Goal: Task Accomplishment & Management: Use online tool/utility

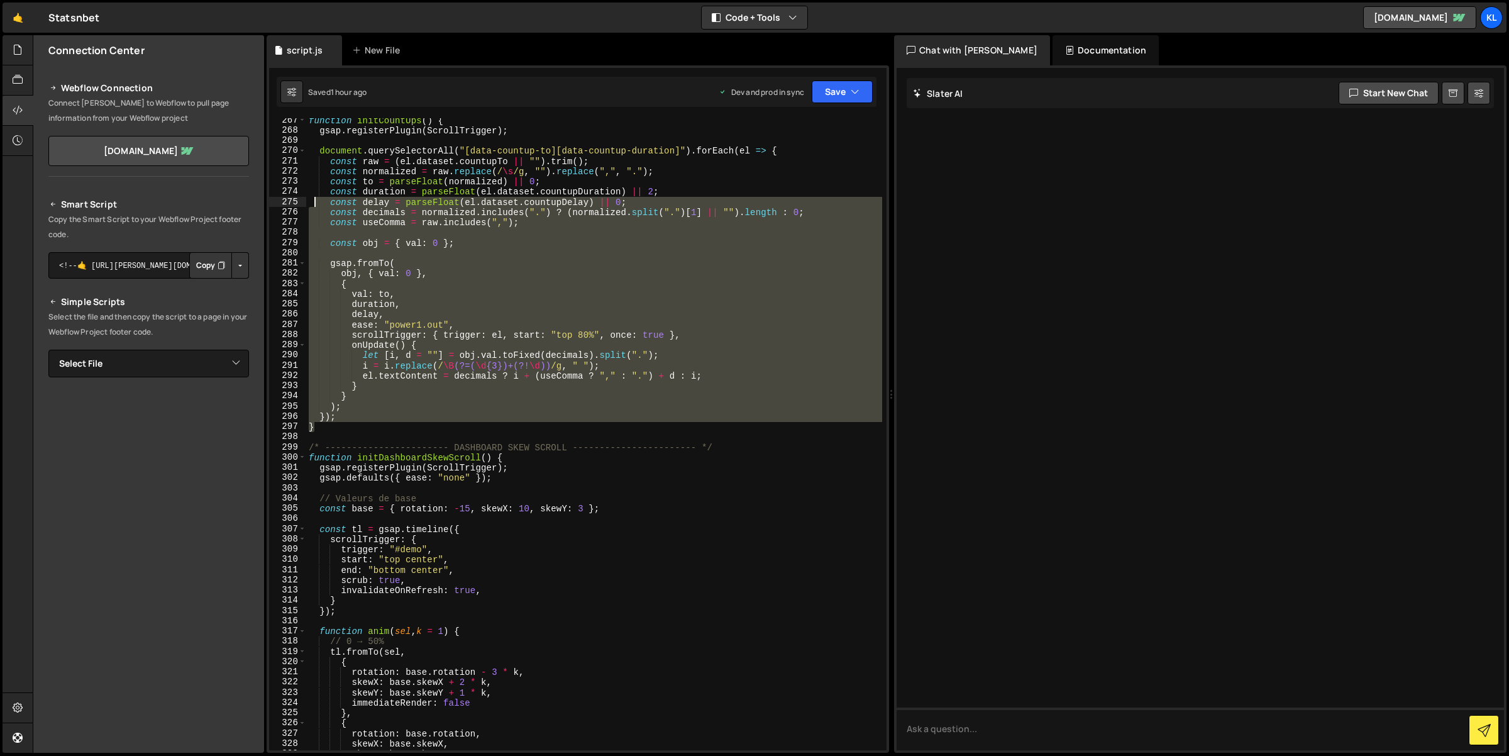
scroll to position [2702, 0]
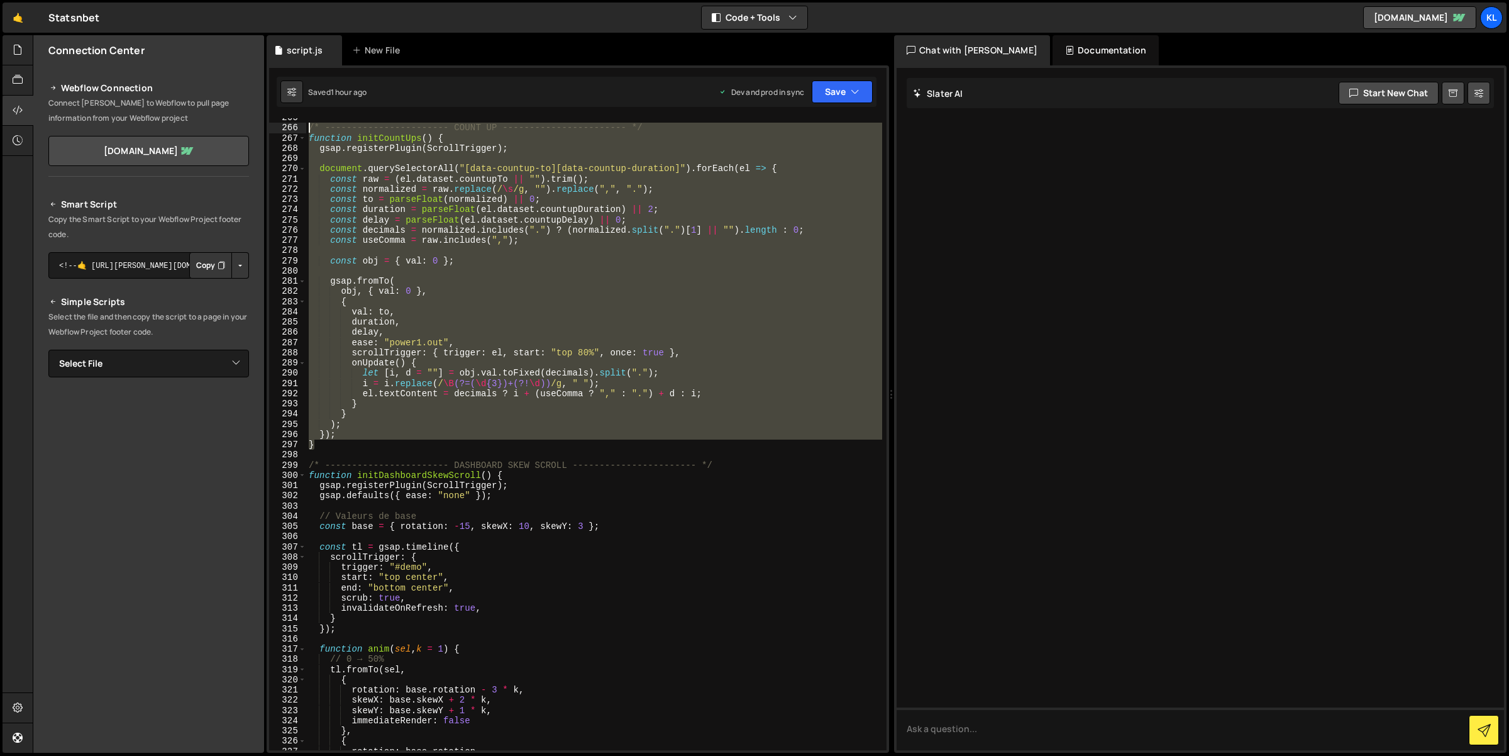
drag, startPoint x: 320, startPoint y: 396, endPoint x: 308, endPoint y: 129, distance: 266.8
click at [308, 129] on div "/* ----------------------- COUNT UP ----------------------- */ function initCou…" at bounding box center [594, 439] width 576 height 653
type textarea "/* ----------------------- COUNT UP ----------------------- */ function initCou…"
click at [430, 458] on div "/* ----------------------- COUNT UP ----------------------- */ function initCou…" at bounding box center [594, 439] width 576 height 653
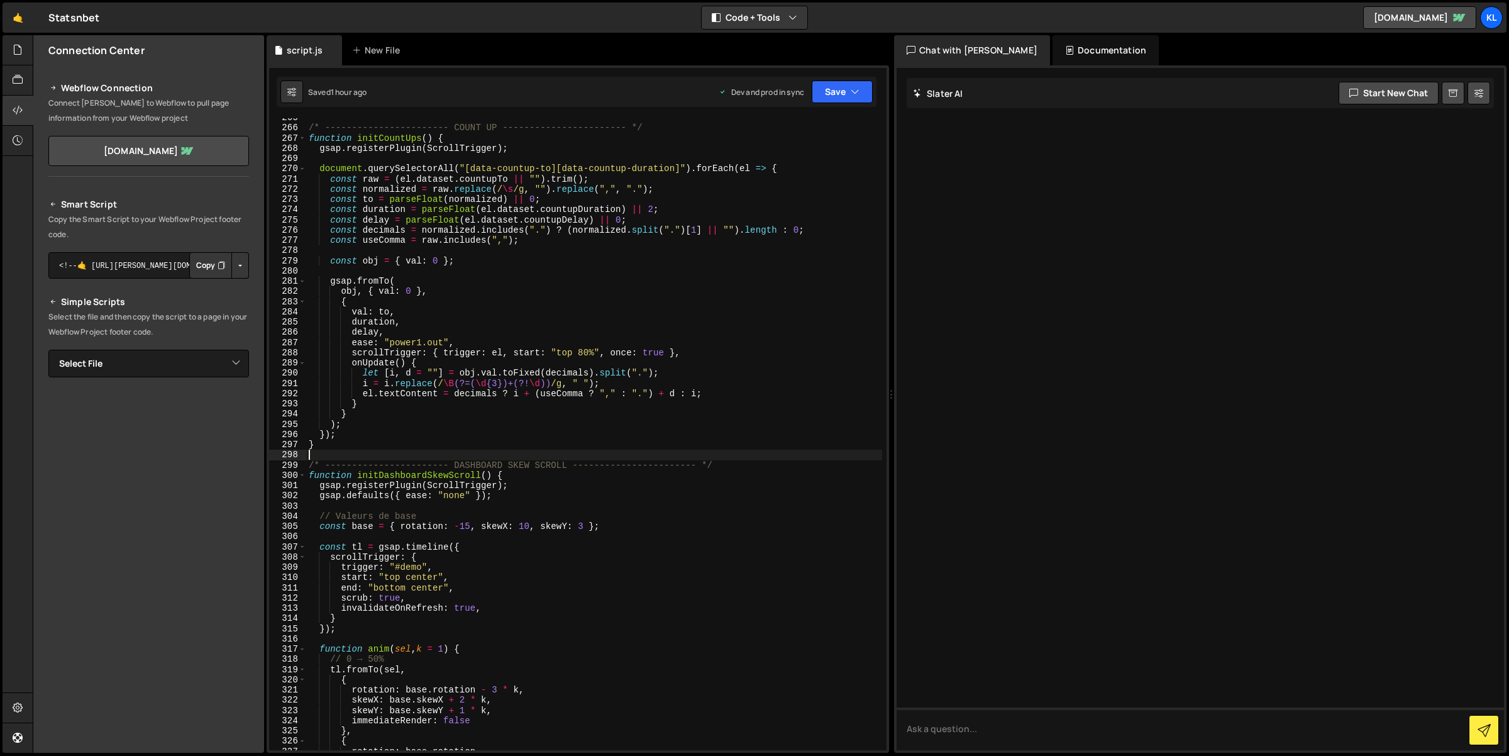
paste textarea "}"
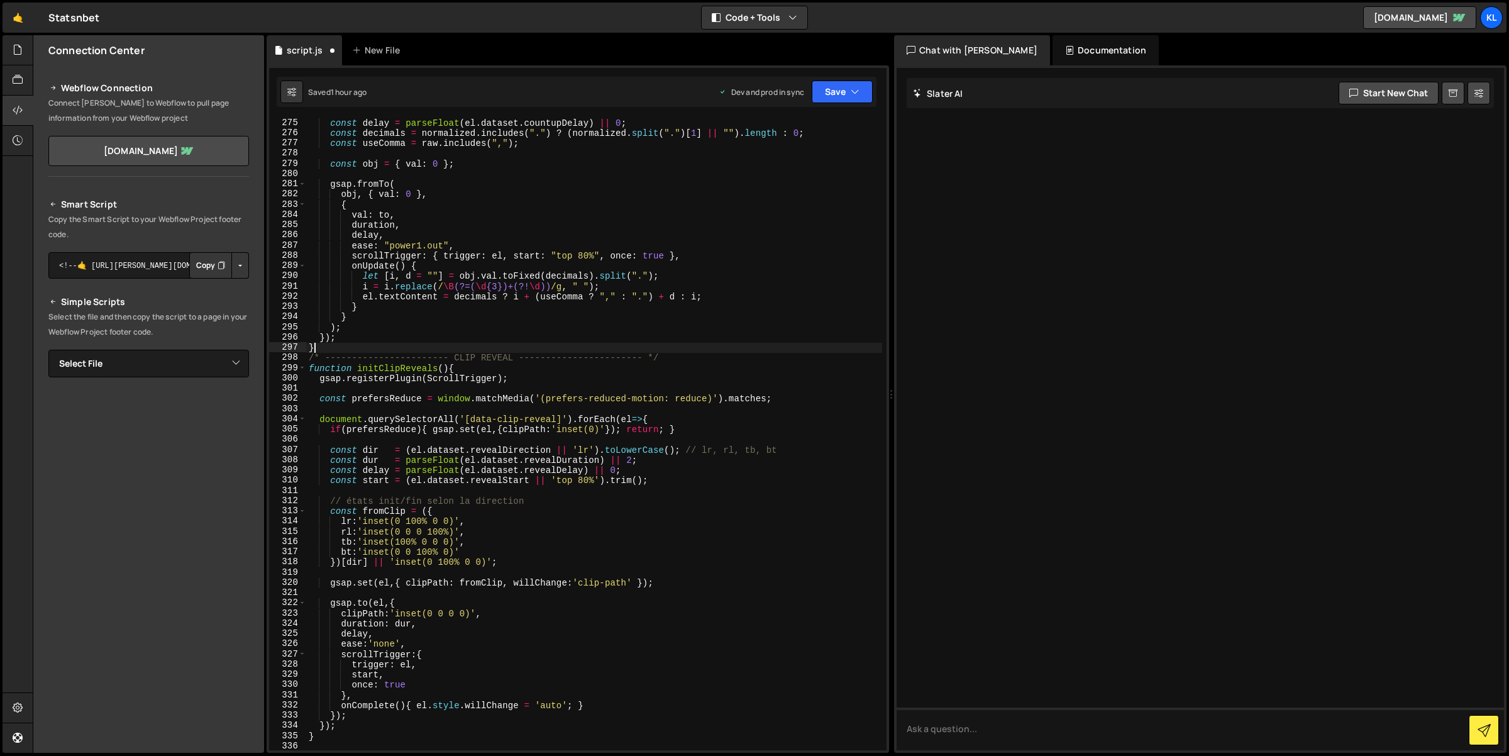
click at [385, 343] on div "const delay = parseFloat ( el . dataset . countupDelay ) || 0 ; const decimals …" at bounding box center [594, 444] width 576 height 653
type textarea "}"
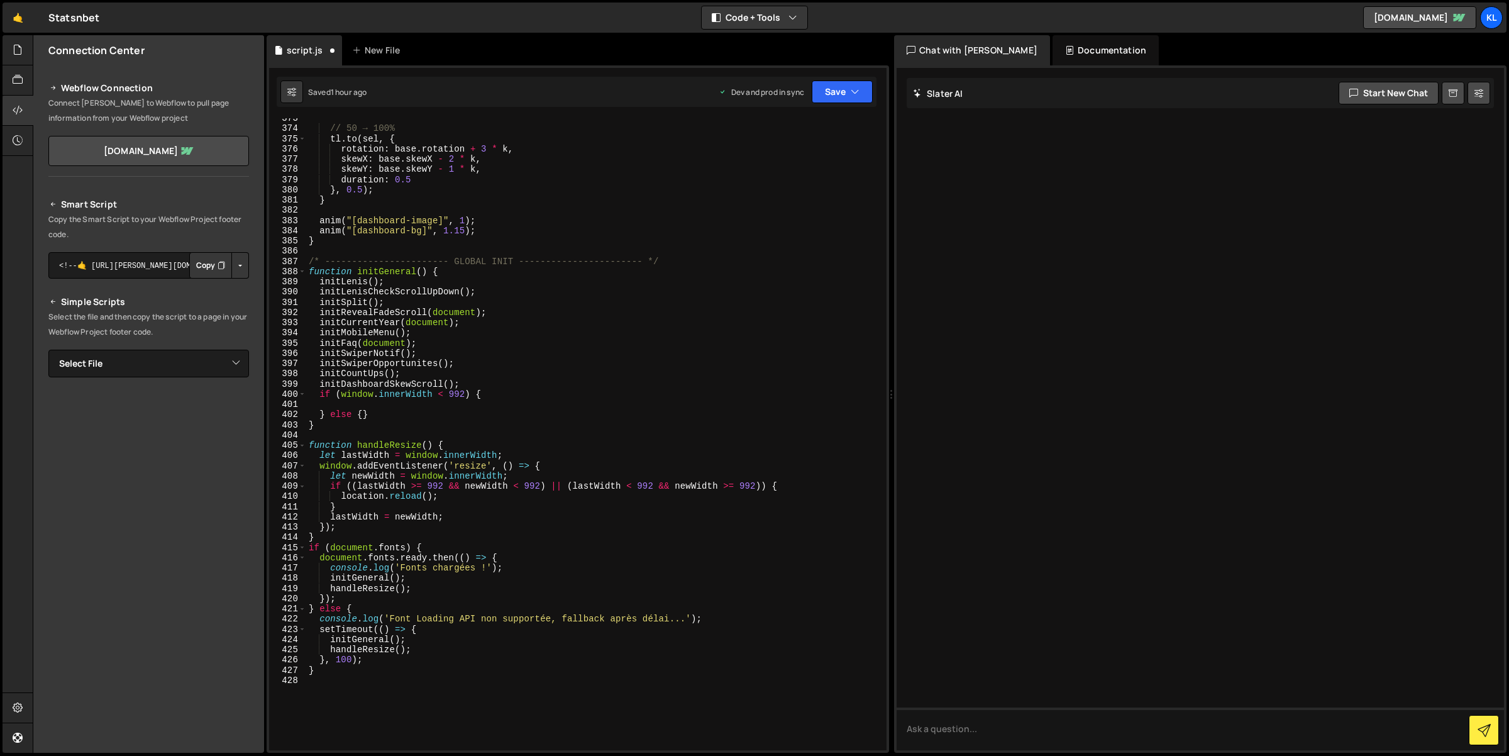
scroll to position [3804, 0]
click at [487, 383] on div "// 50 → 100% tl . to ( sel , { rotation : base . rotation + 3 * k , skewX : bas…" at bounding box center [594, 439] width 576 height 653
type textarea "initDashboardSkewScroll();"
paste textarea
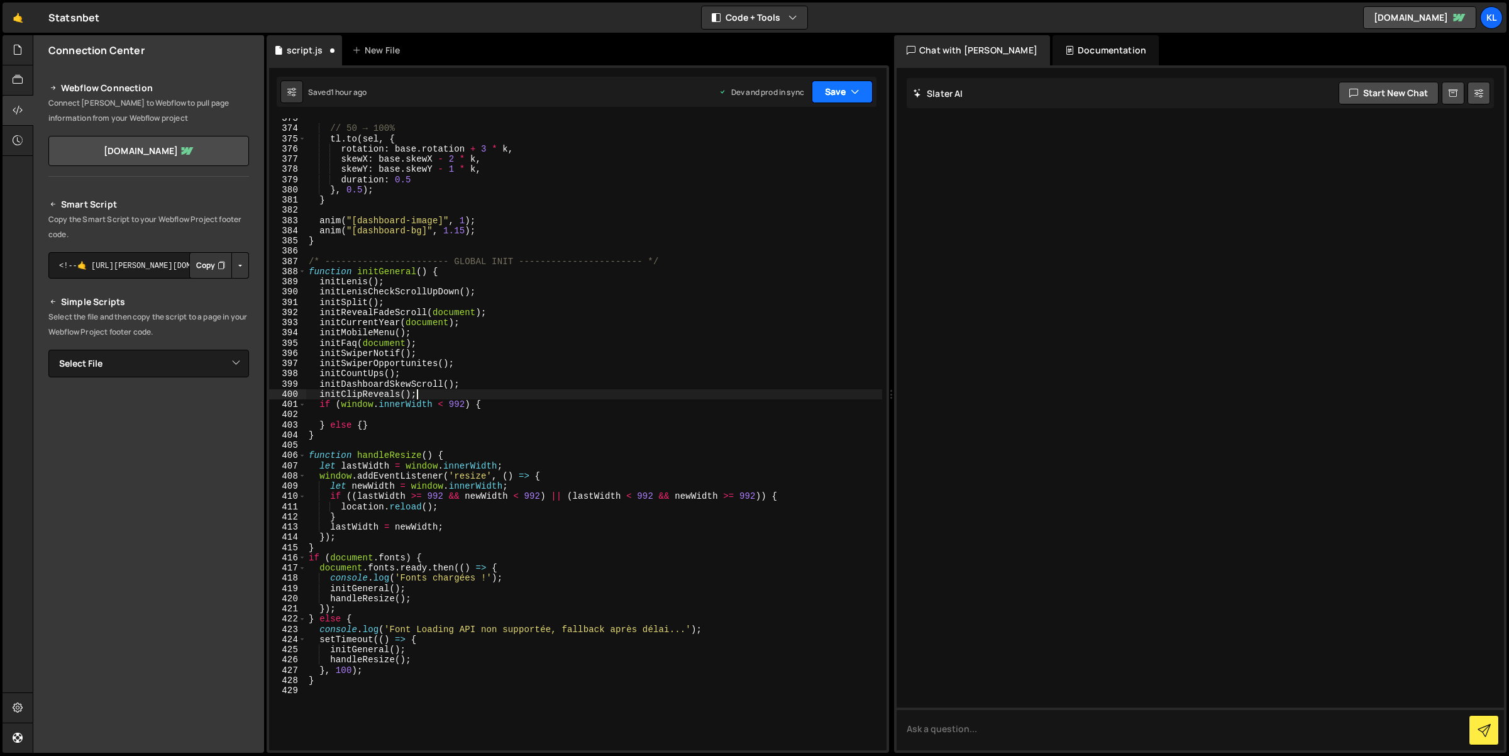
click at [839, 84] on button "Save" at bounding box center [842, 91] width 61 height 23
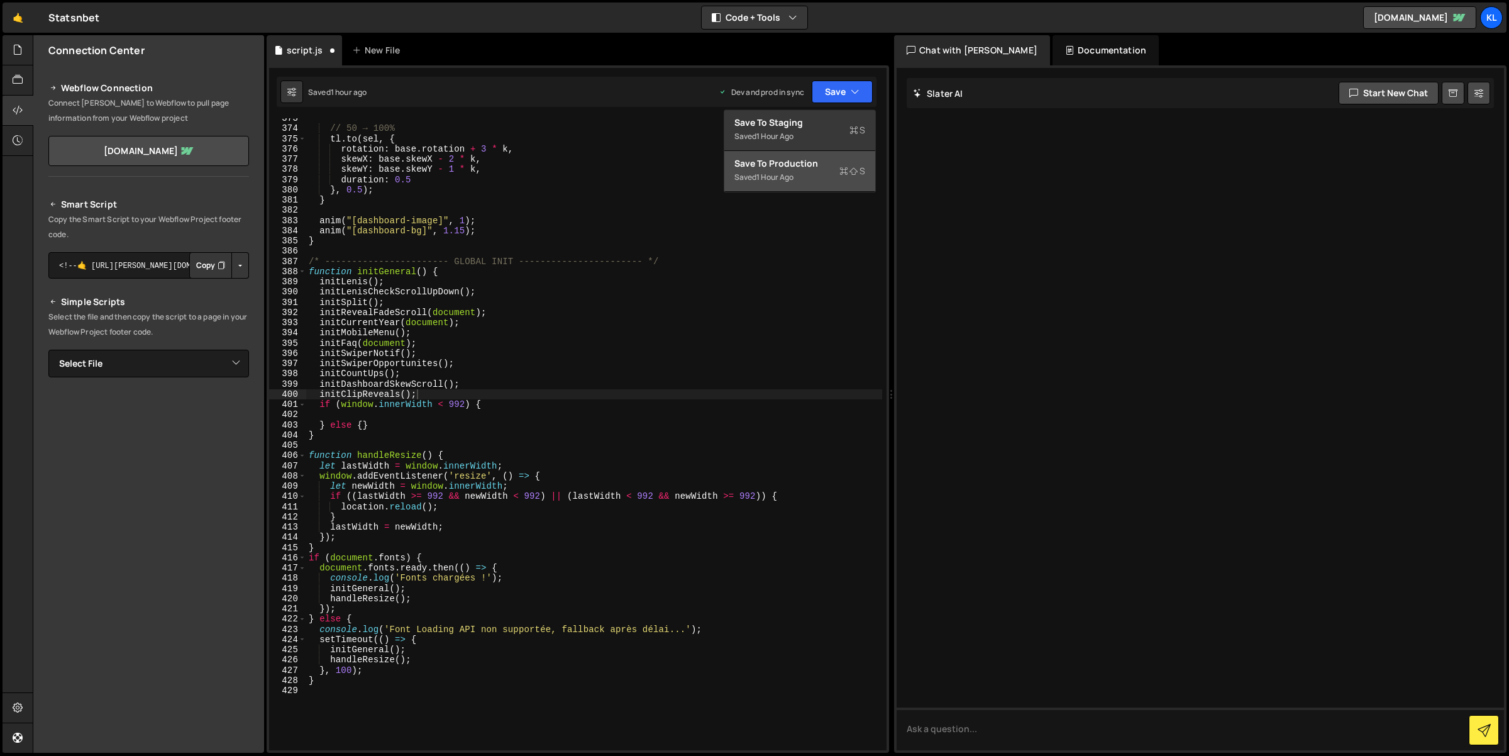
click at [827, 182] on div "Saved 1 hour ago" at bounding box center [799, 177] width 131 height 15
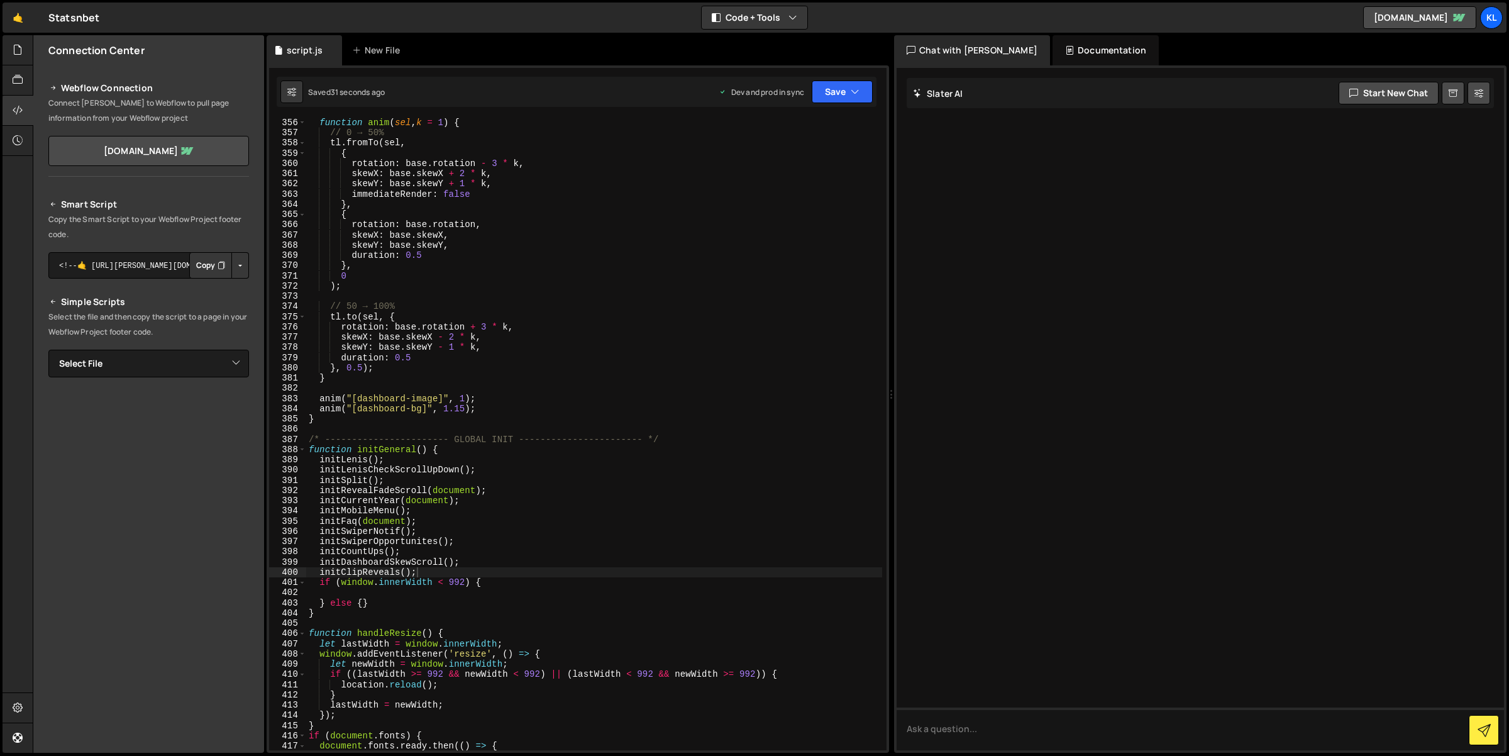
scroll to position [3627, 0]
click at [843, 91] on button "Save" at bounding box center [842, 91] width 61 height 23
click at [815, 174] on div "Saved 31 seconds ago" at bounding box center [799, 177] width 131 height 15
click at [646, 400] on div "function anim ( sel , k = 1 ) { // 0 → 50% tl . fromTo ( sel , { rotation : bas…" at bounding box center [594, 444] width 576 height 653
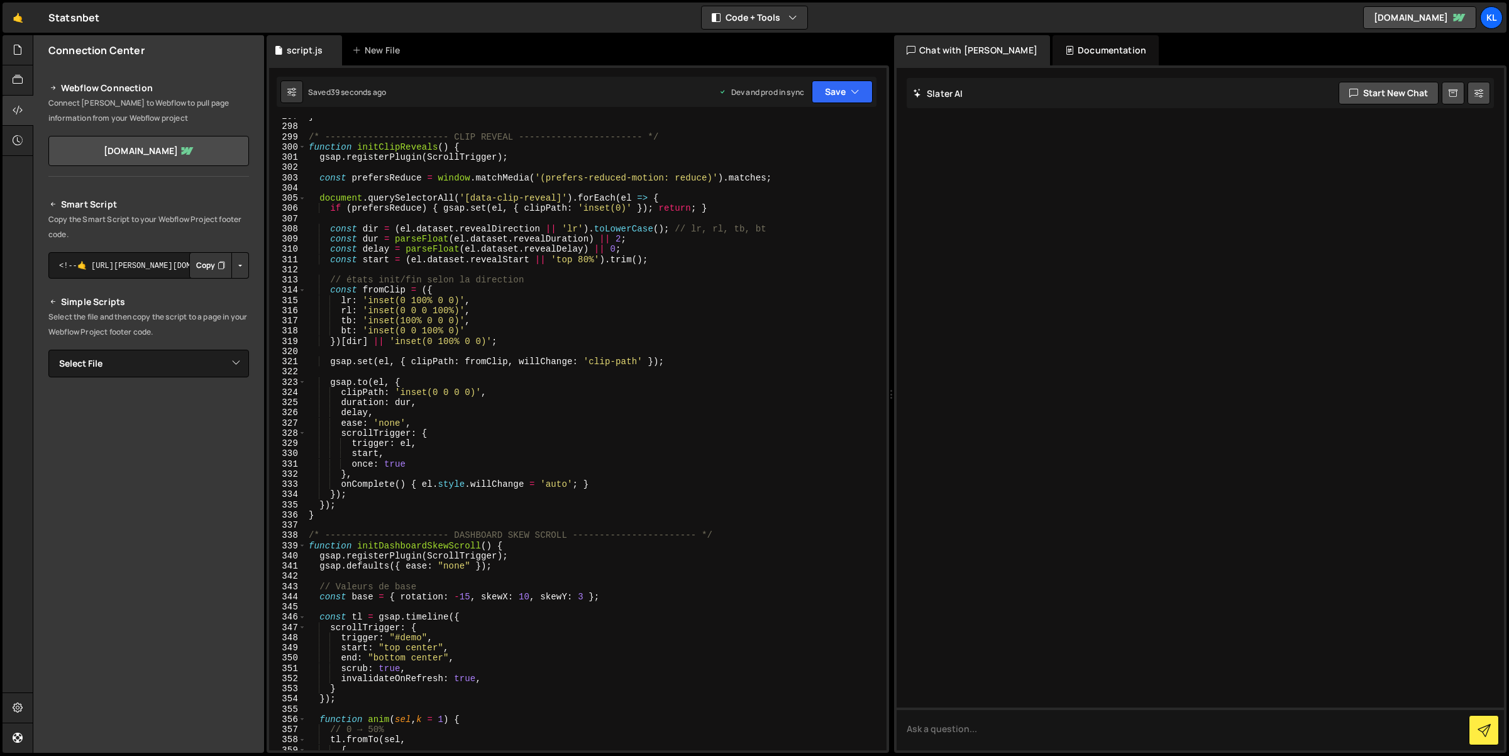
scroll to position [3031, 0]
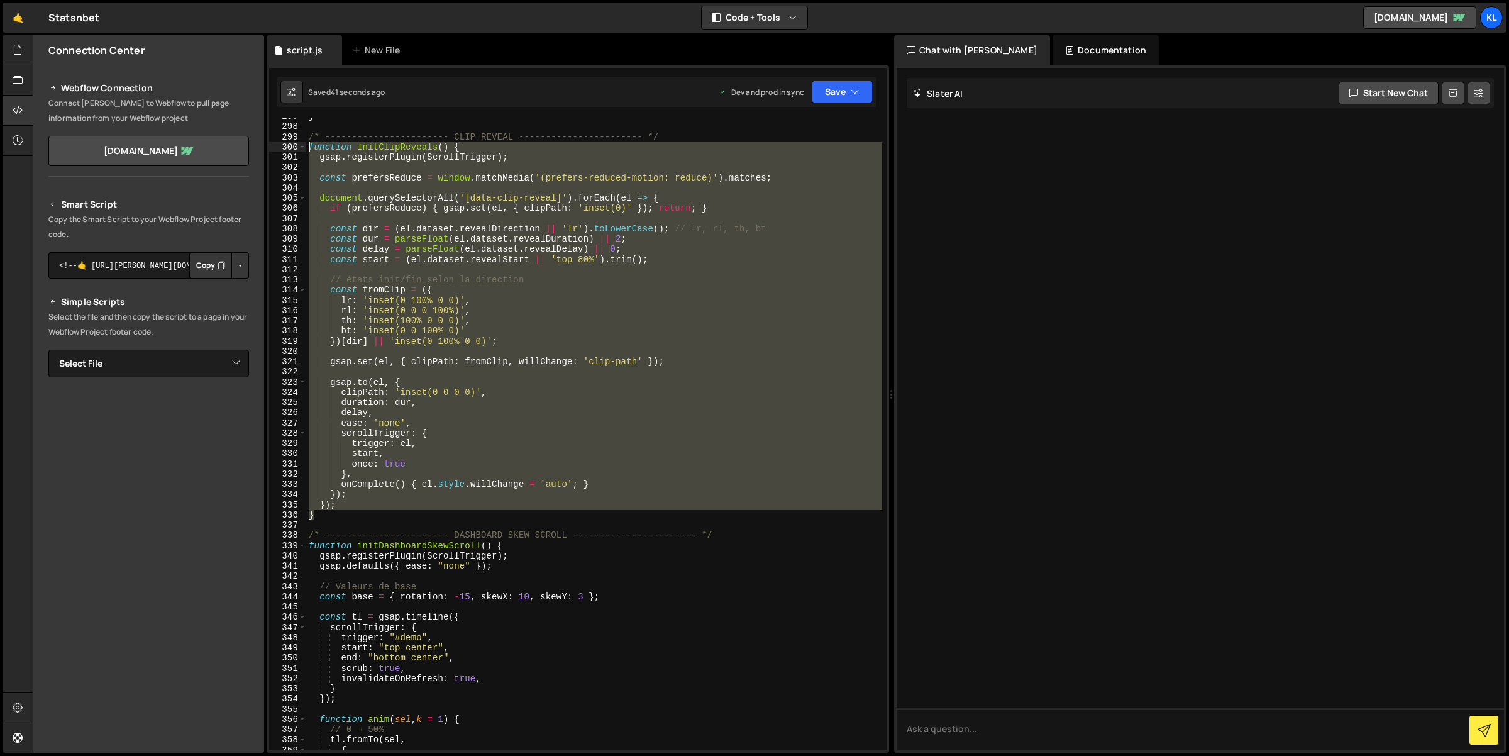
drag, startPoint x: 327, startPoint y: 518, endPoint x: 307, endPoint y: 144, distance: 374.6
click at [307, 144] on div "} /* ----------------------- CLIP REVEAL ----------------------- */ function in…" at bounding box center [594, 437] width 576 height 653
paste textarea "}"
type textarea "}"
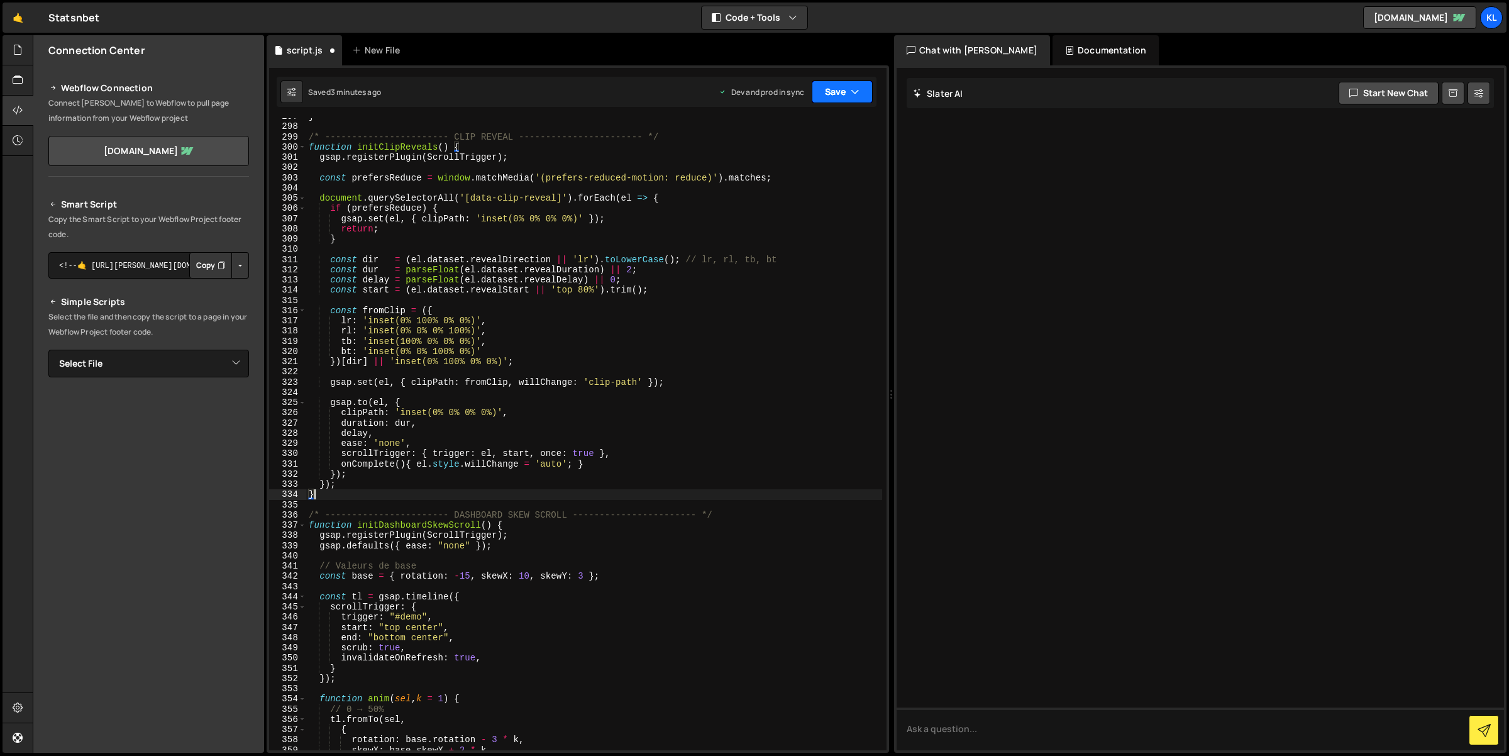
click at [815, 96] on button "Save" at bounding box center [842, 91] width 61 height 23
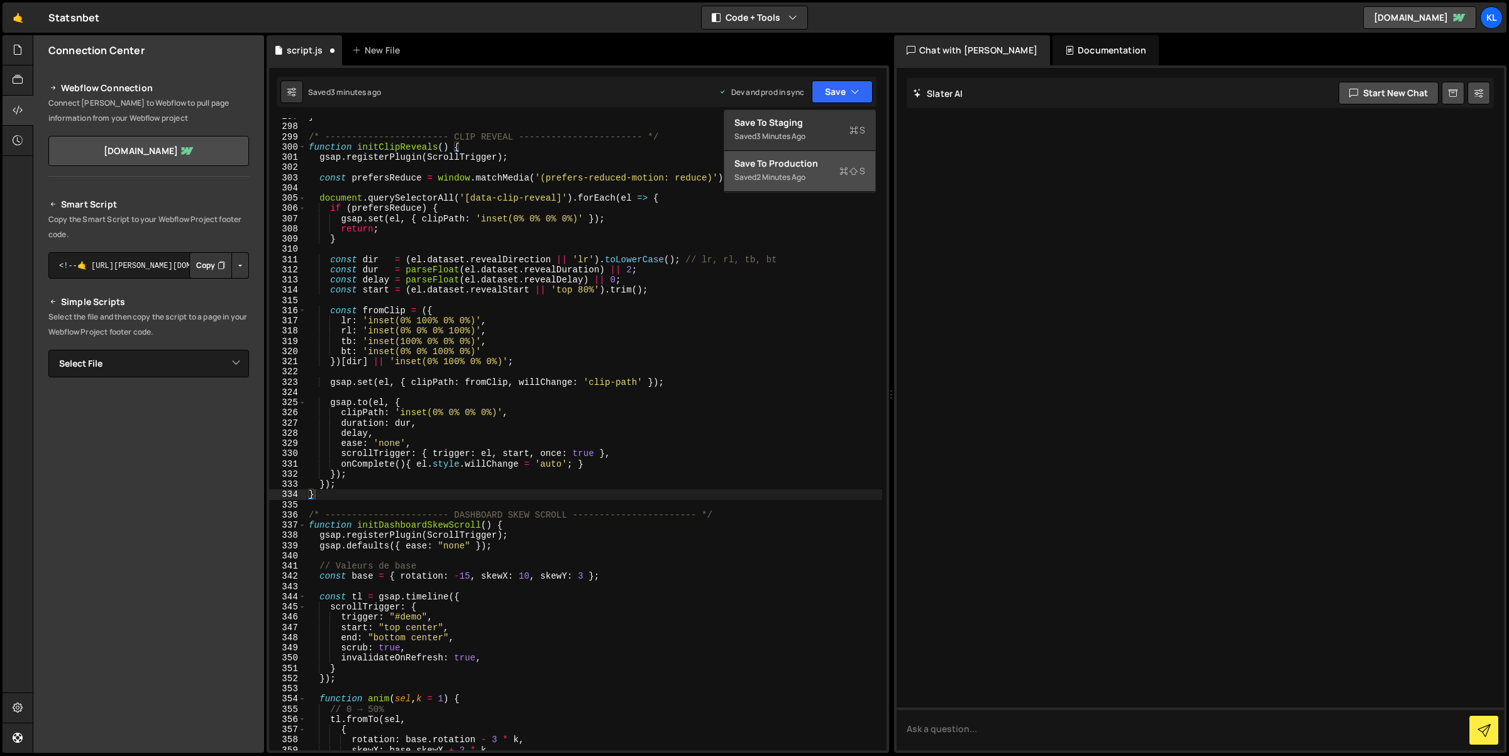
click at [805, 179] on div "2 minutes ago" at bounding box center [780, 177] width 49 height 11
